Goal: Check status: Check status

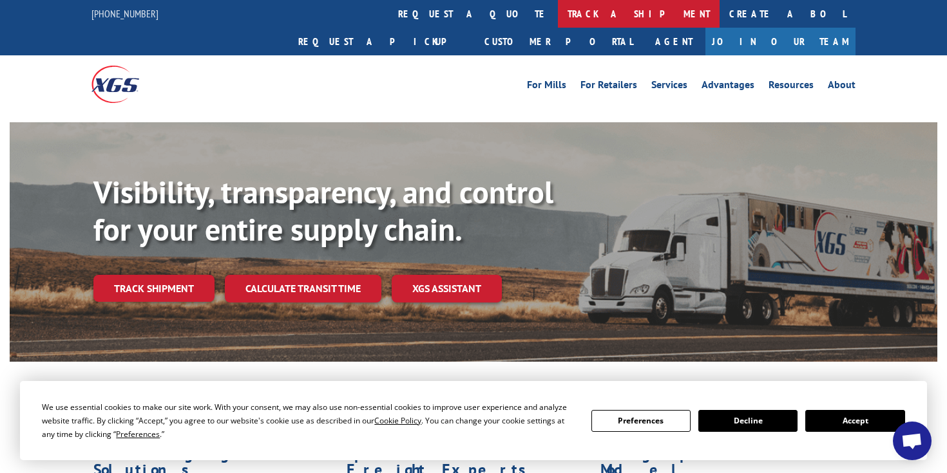
click at [558, 13] on link "track a shipment" at bounding box center [639, 14] width 162 height 28
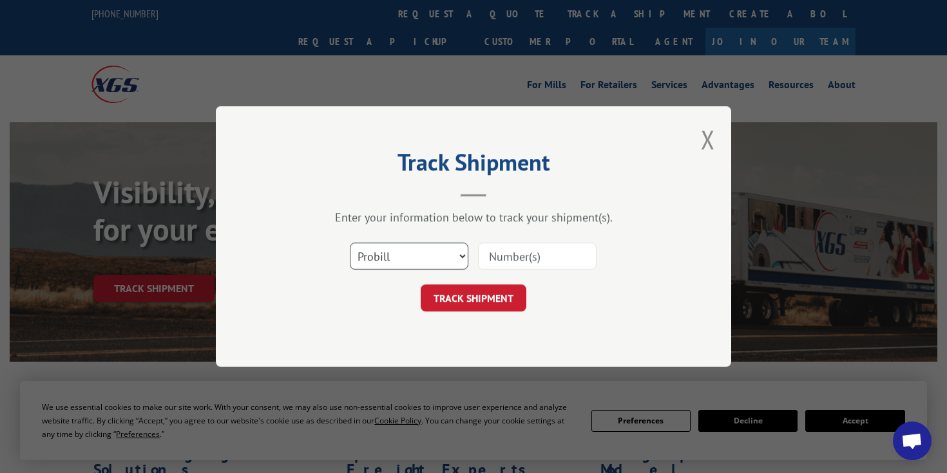
click at [459, 254] on select "Select category... Probill BOL PO" at bounding box center [409, 256] width 119 height 27
select select "bol"
click at [350, 243] on select "Select category... Probill BOL PO" at bounding box center [409, 256] width 119 height 27
click at [520, 256] on input at bounding box center [537, 256] width 119 height 27
paste input "742515"
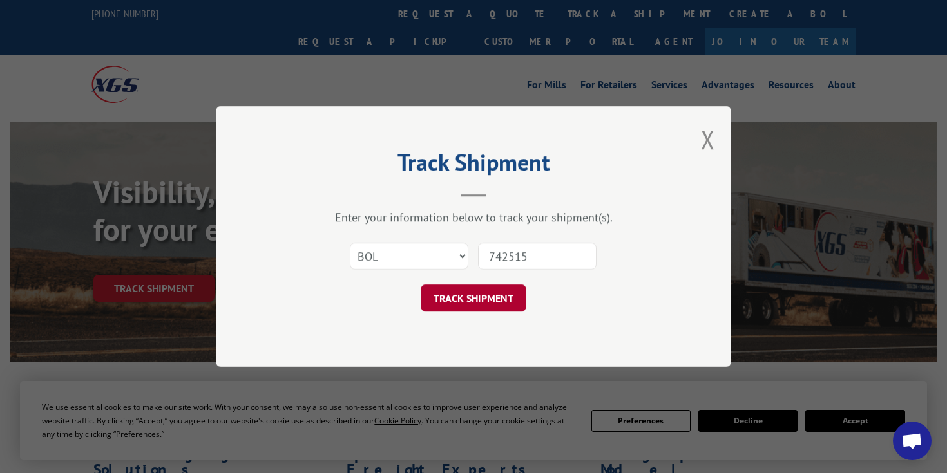
type input "742515"
click at [465, 302] on button "TRACK SHIPMENT" at bounding box center [474, 298] width 106 height 27
